Goal: Ask a question

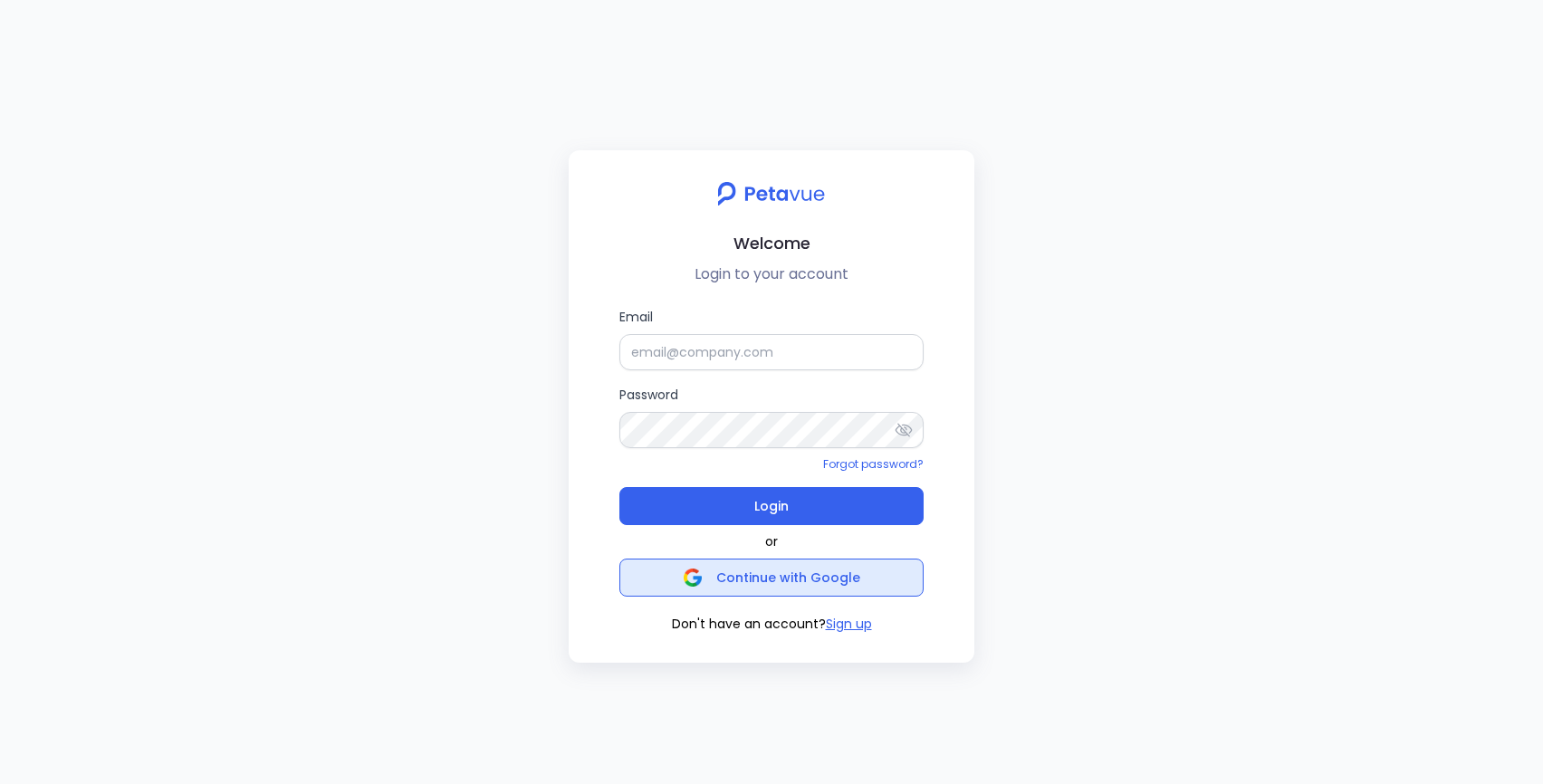
click at [714, 580] on span "Continue with Google" at bounding box center [772, 578] width 177 height 26
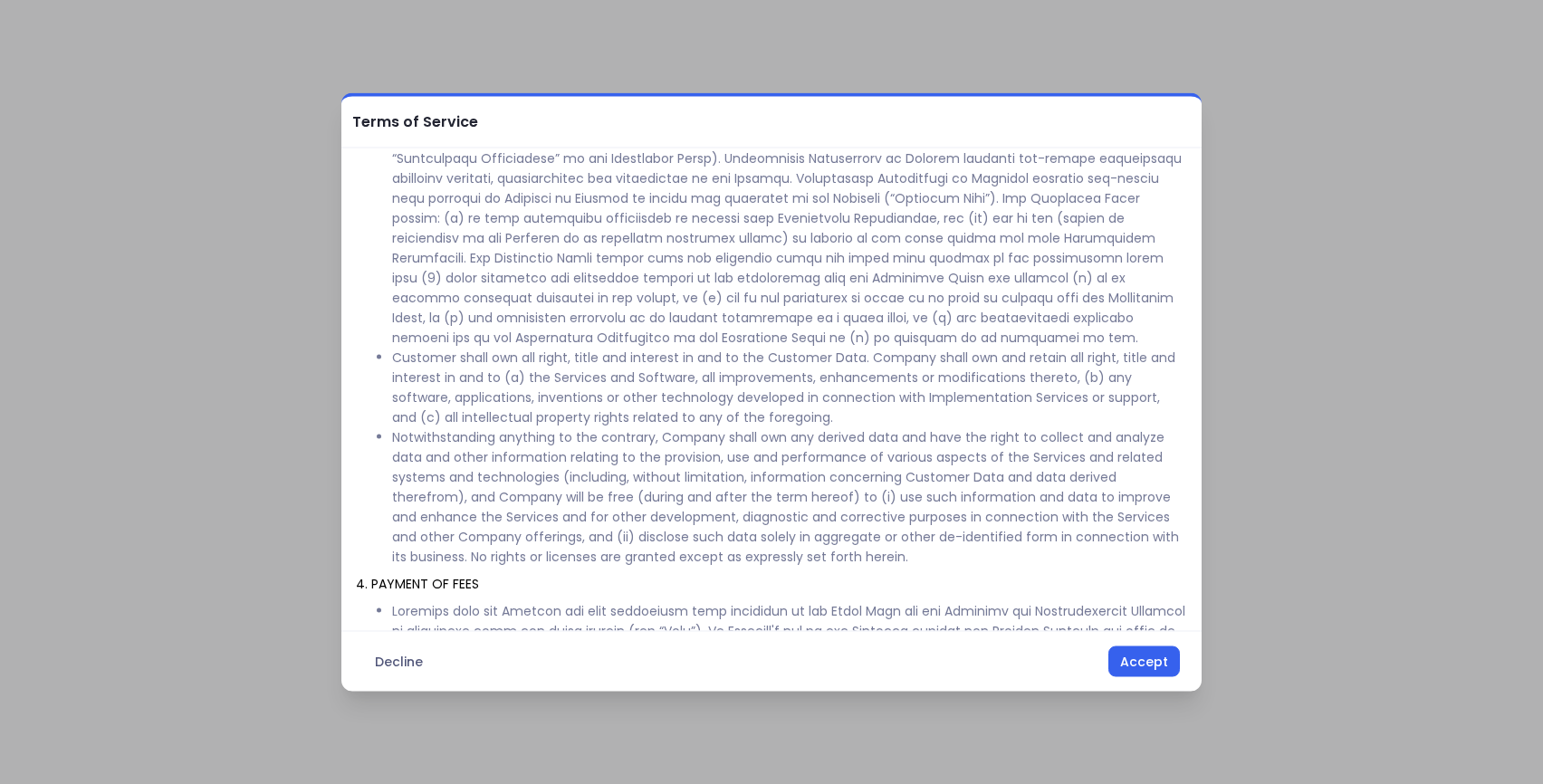
scroll to position [971, 0]
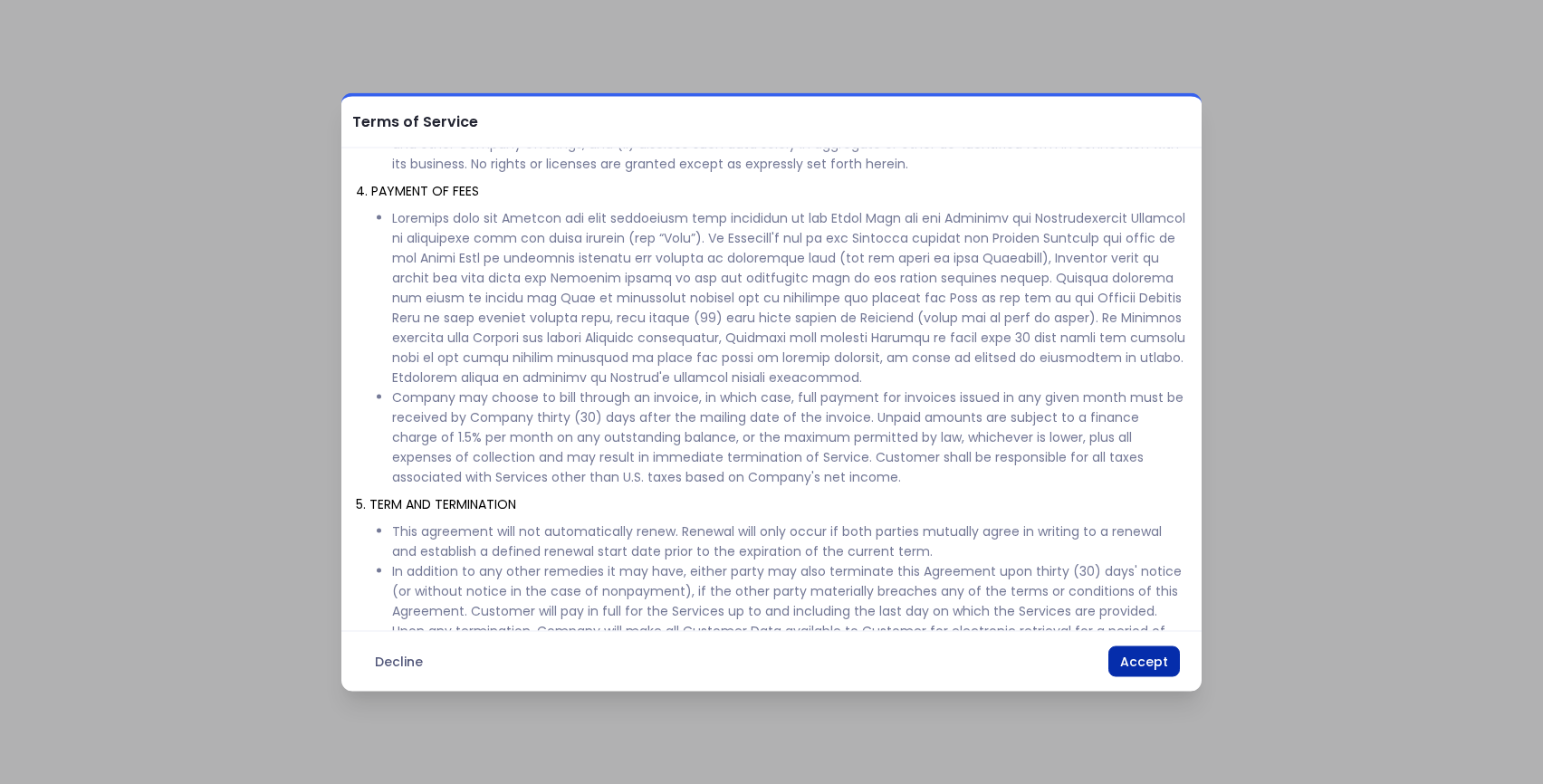
click at [1167, 666] on button "Accept" at bounding box center [1144, 661] width 71 height 31
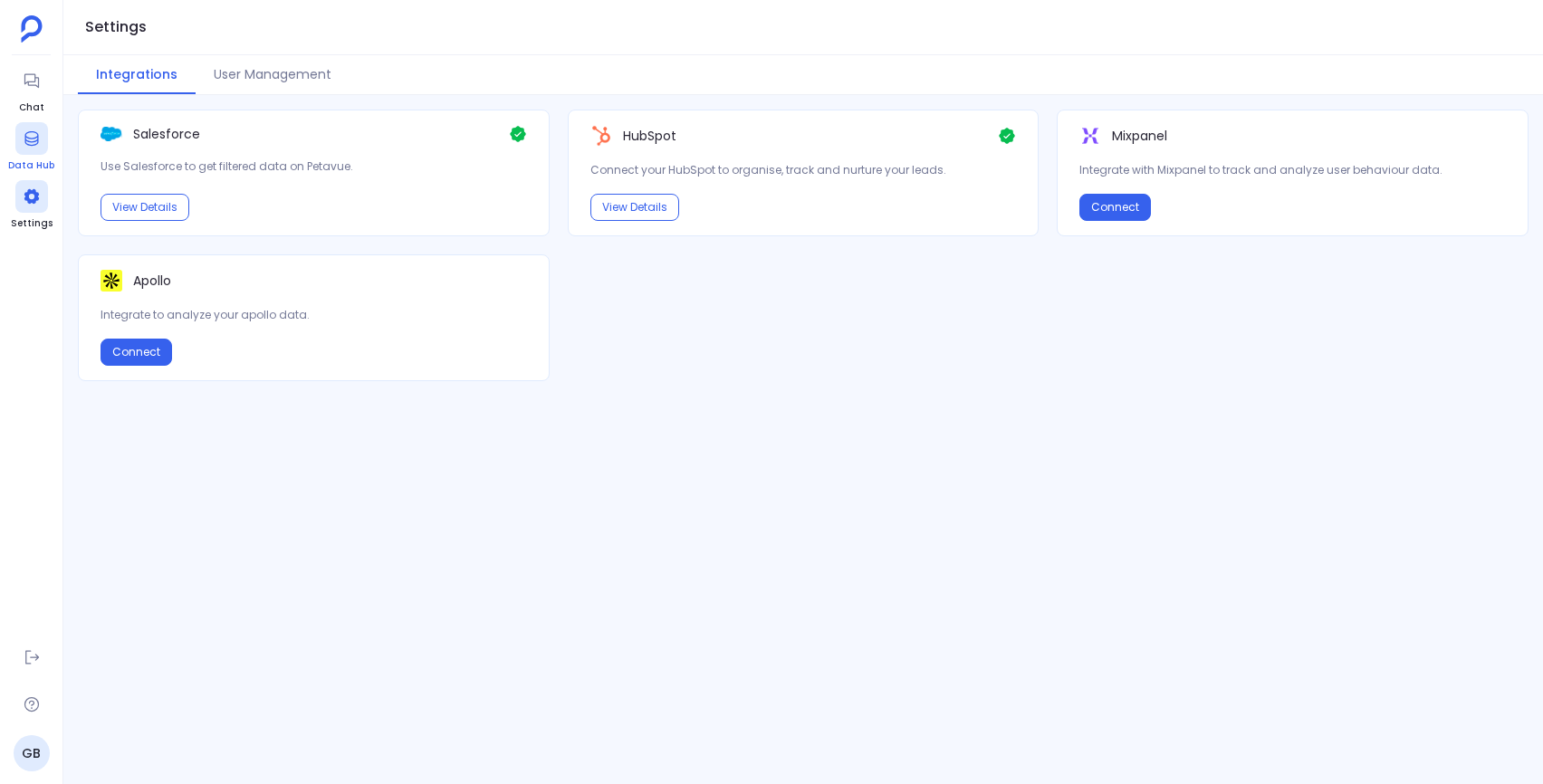
click at [27, 124] on div at bounding box center [32, 138] width 33 height 33
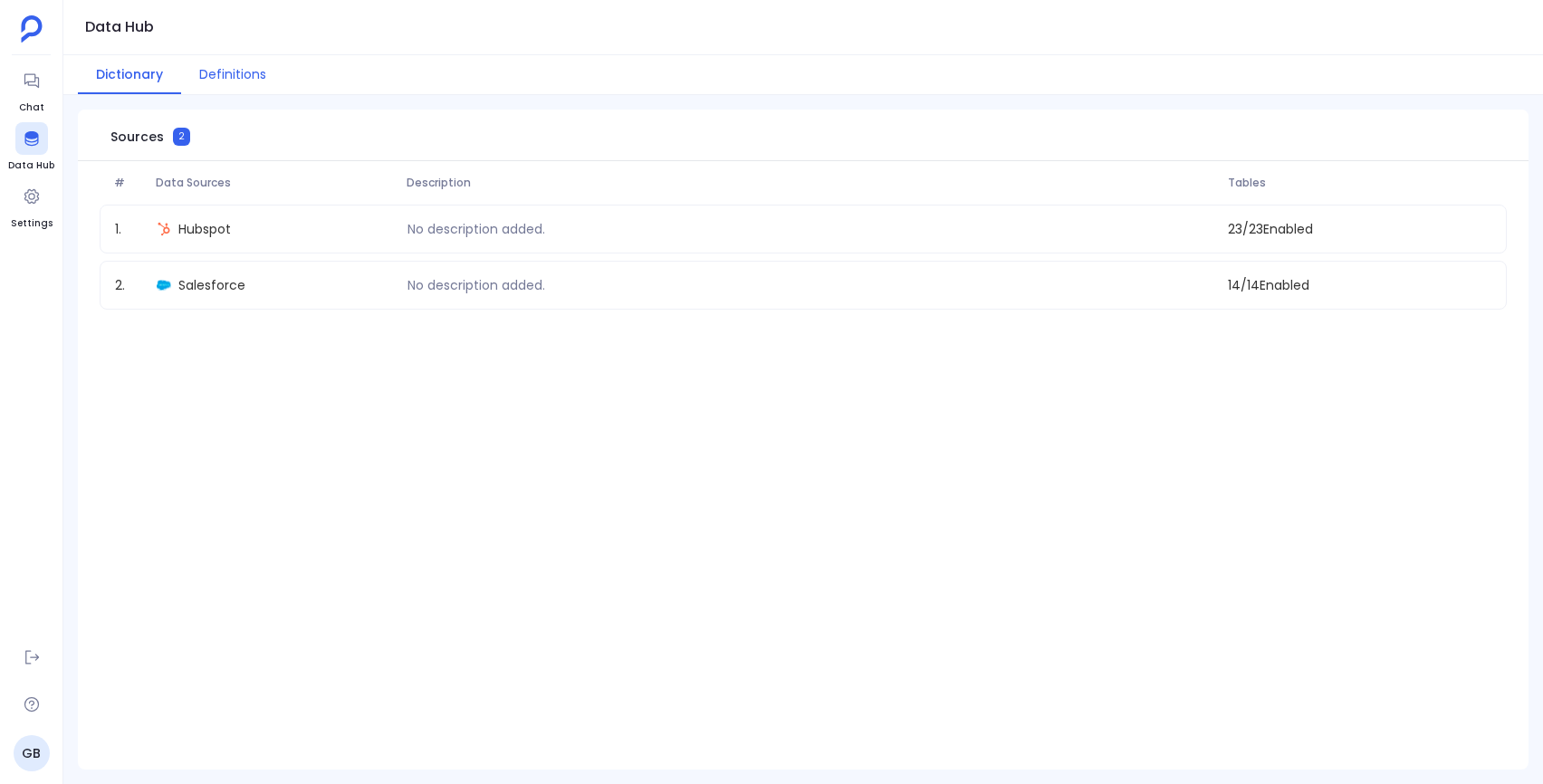
click at [206, 77] on button "Definitions" at bounding box center [232, 74] width 103 height 39
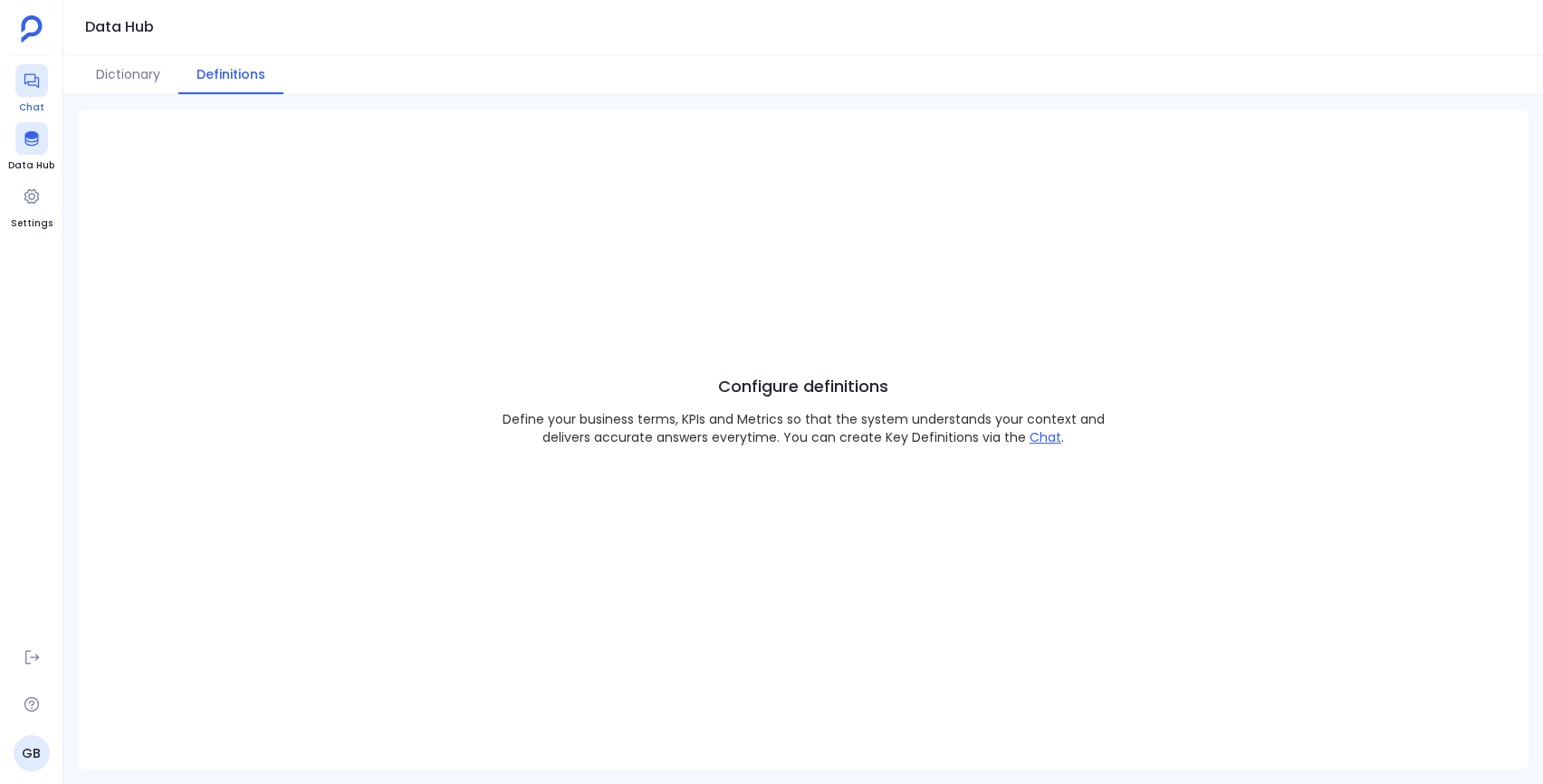
click at [20, 75] on div at bounding box center [32, 80] width 33 height 33
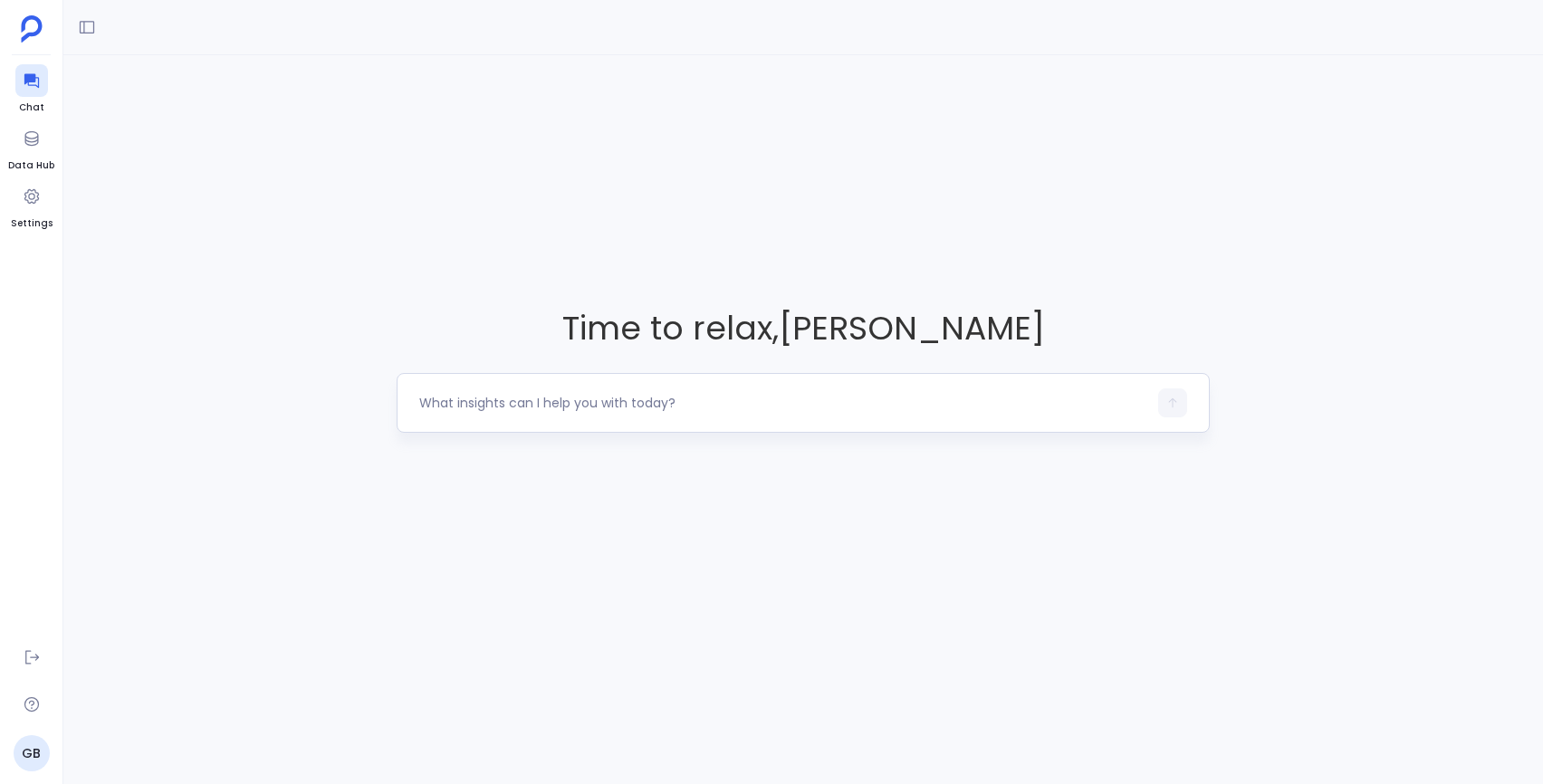
click at [515, 401] on textarea at bounding box center [783, 403] width 729 height 18
type textarea "In Salesforce, how many contact records do I have?"
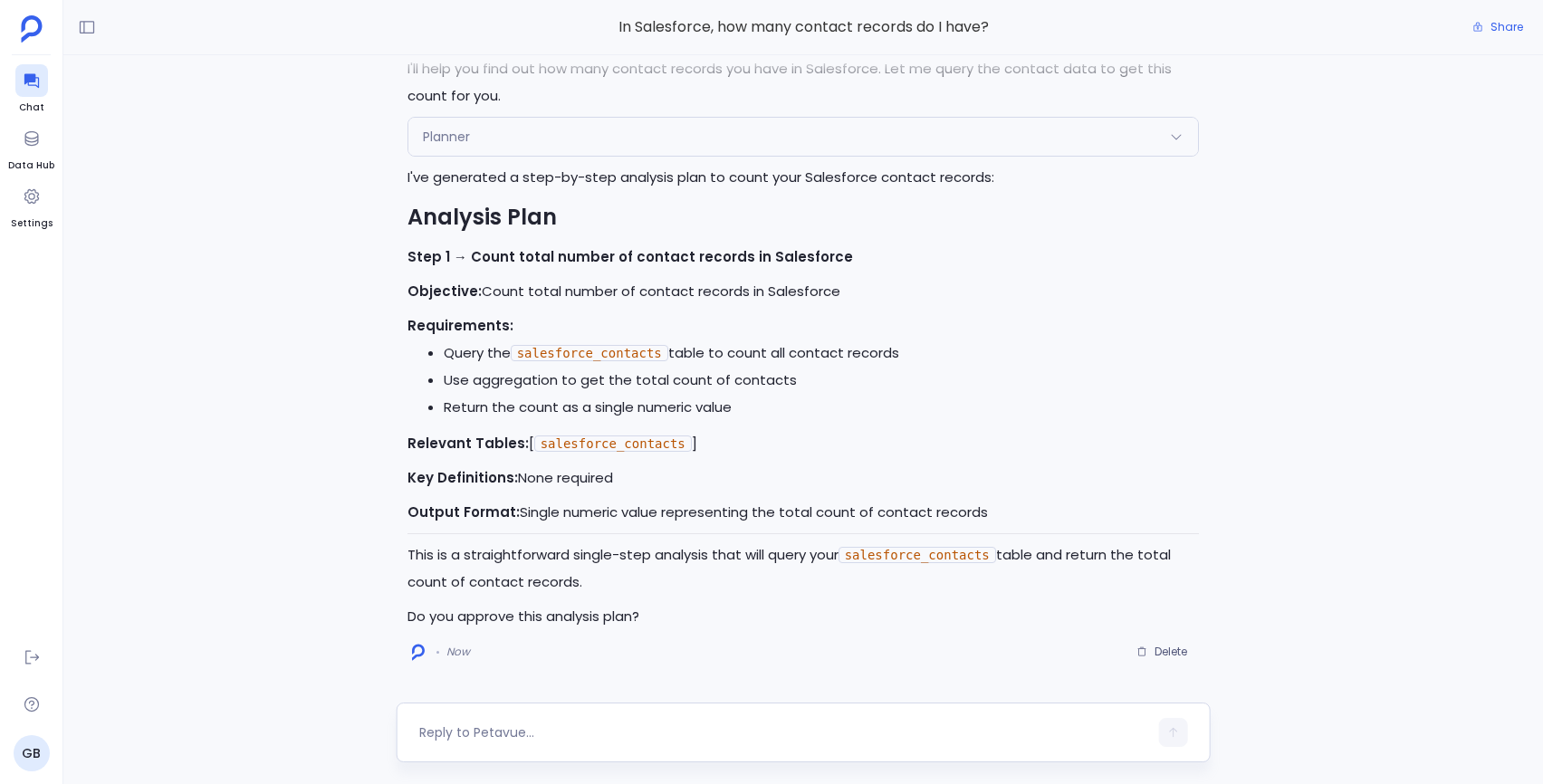
click at [603, 728] on textarea at bounding box center [783, 732] width 729 height 18
type textarea "Sounds good"
